Goal: Information Seeking & Learning: Learn about a topic

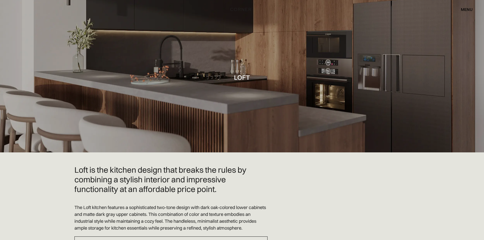
click at [463, 10] on div "menu" at bounding box center [467, 9] width 12 height 4
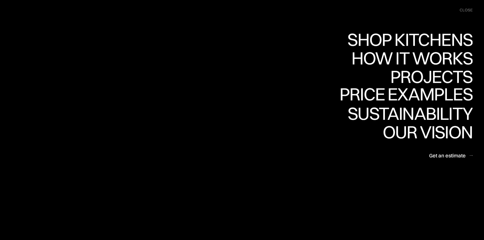
click at [420, 95] on link "Price examples Price examples" at bounding box center [406, 95] width 133 height 19
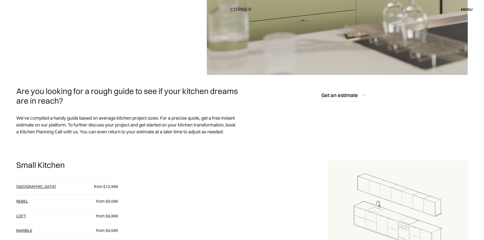
scroll to position [42, 0]
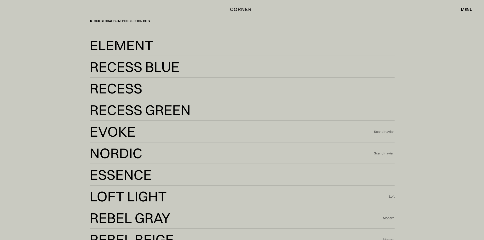
scroll to position [1186, 0]
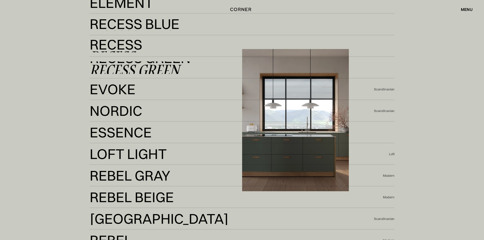
click at [165, 67] on div "Recess Green" at bounding box center [135, 70] width 90 height 12
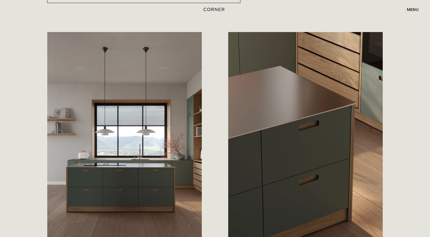
scroll to position [254, 0]
